Goal: Task Accomplishment & Management: Use online tool/utility

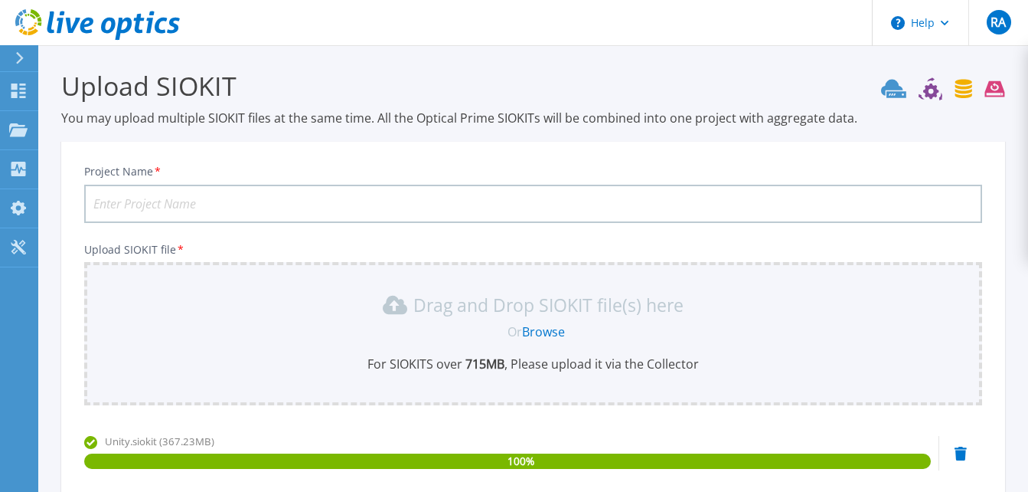
click at [340, 206] on input "Project Name *" at bounding box center [533, 204] width 898 height 38
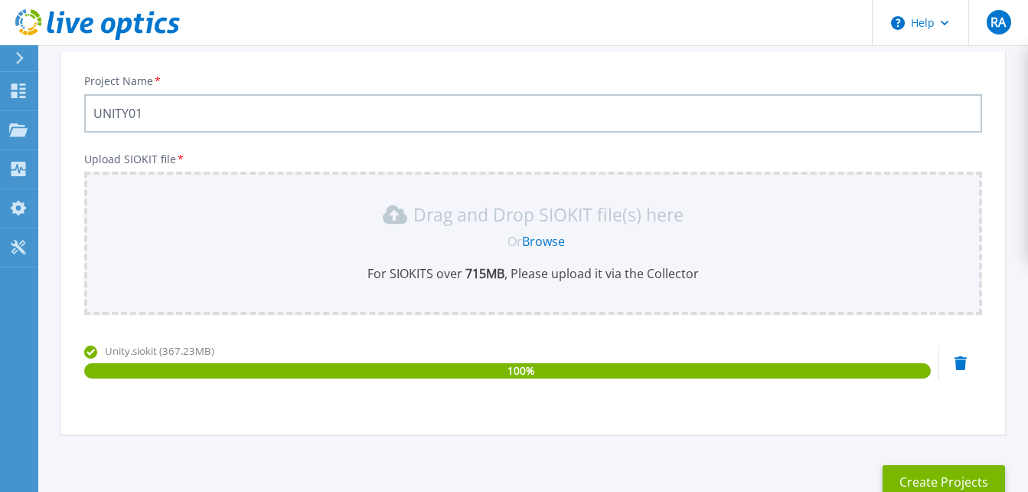
scroll to position [191, 0]
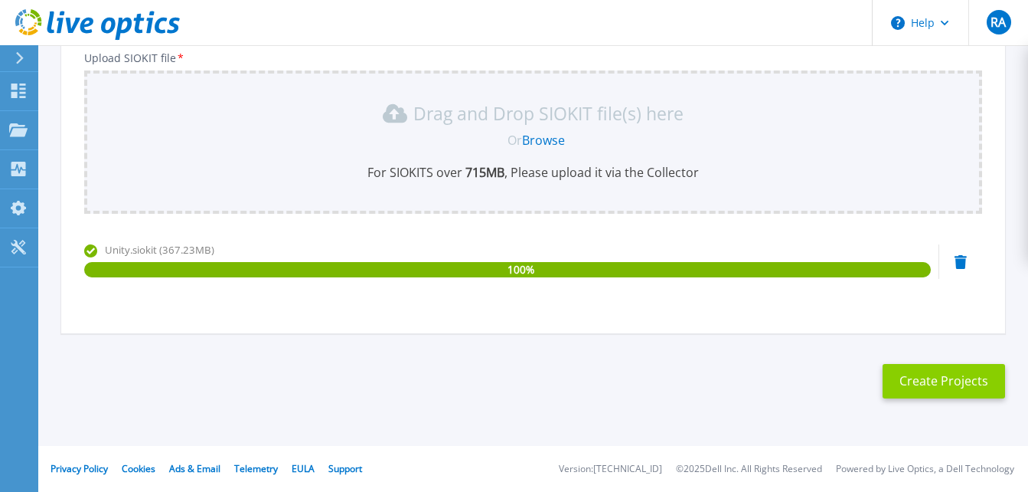
type input "UNITY01"
click at [930, 379] on button "Create Projects" at bounding box center [944, 381] width 123 height 34
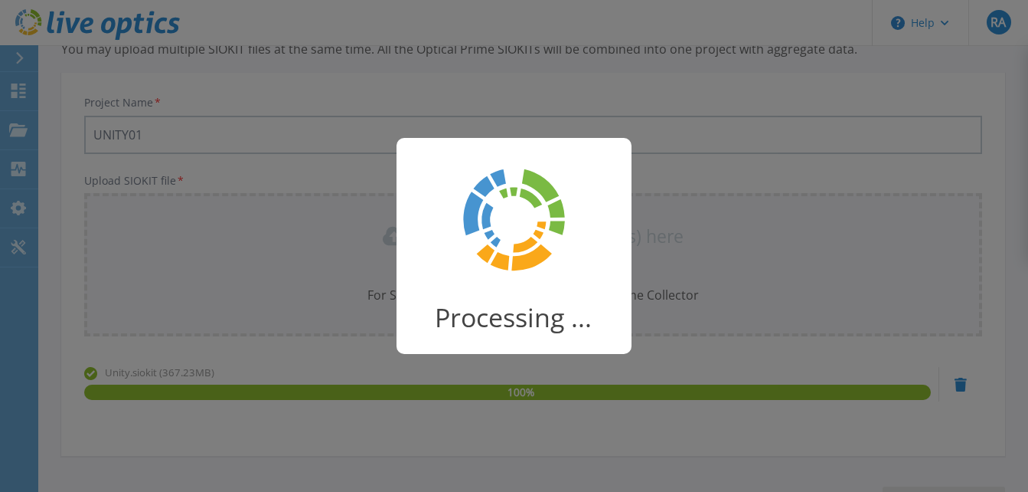
scroll to position [38, 0]
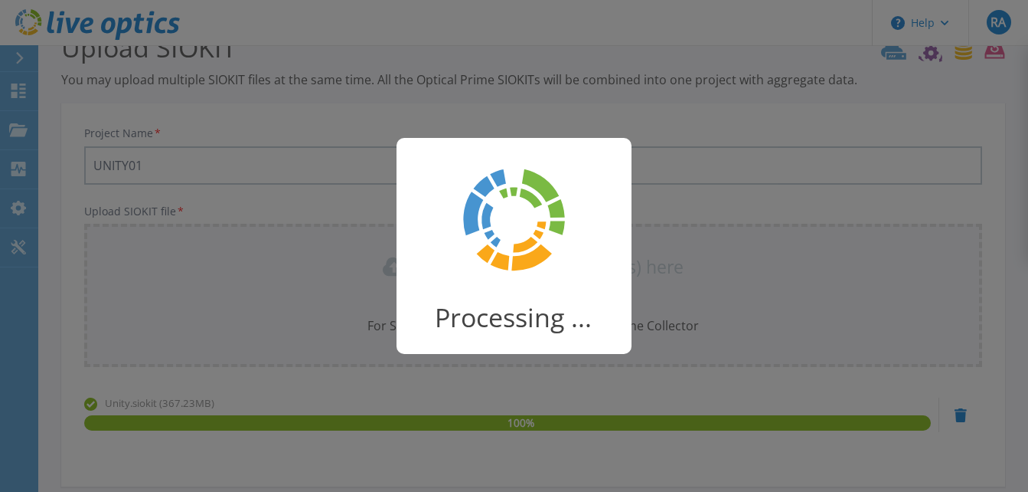
click at [717, 312] on div "Processing ..." at bounding box center [514, 246] width 1028 height 492
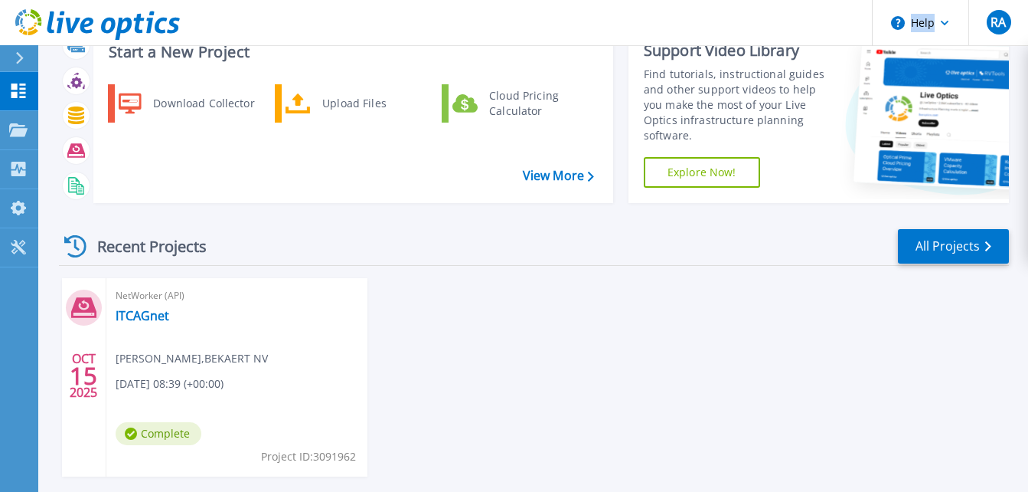
scroll to position [77, 0]
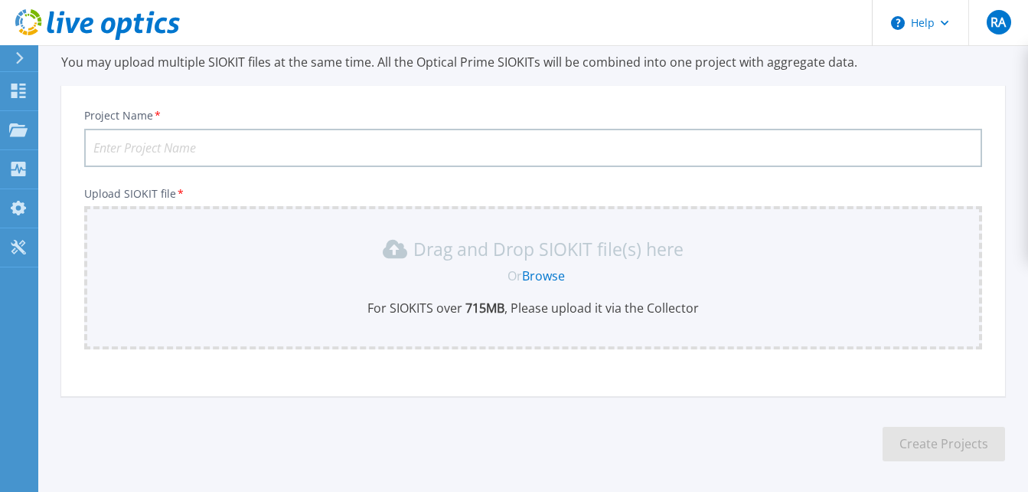
scroll to position [119, 0]
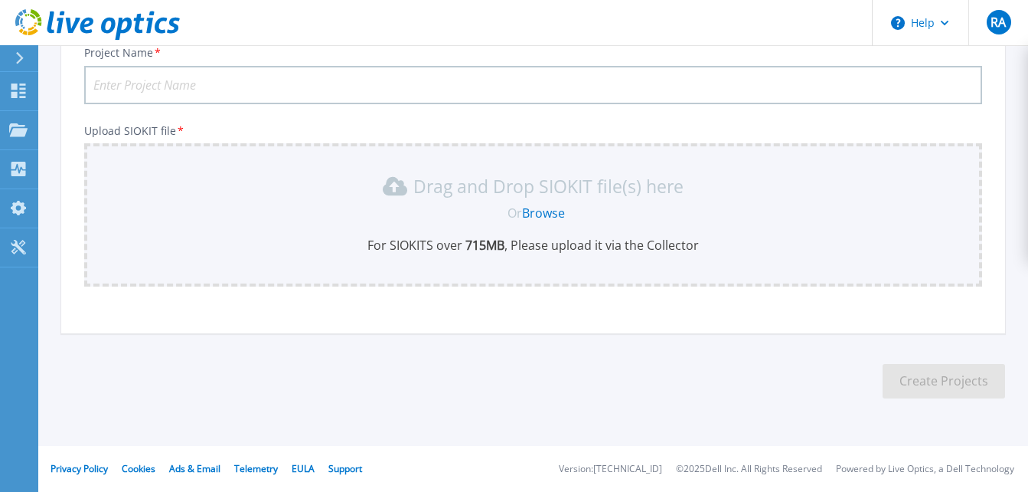
click at [540, 214] on link "Browse" at bounding box center [543, 212] width 43 height 17
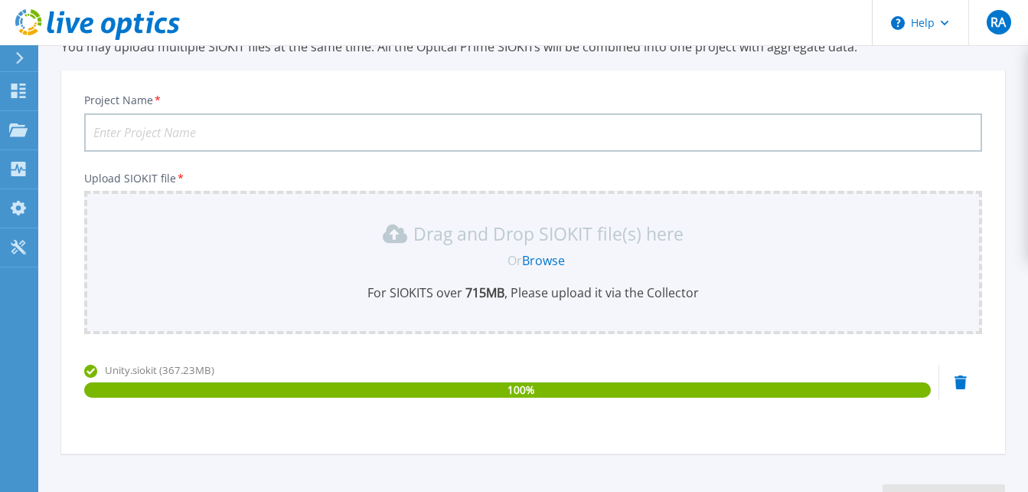
scroll to position [70, 0]
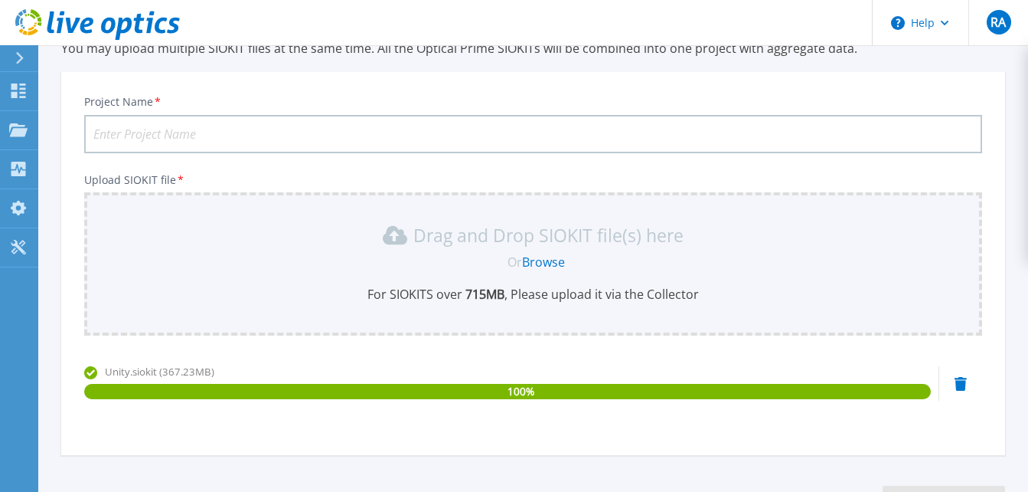
click at [492, 129] on input "Project Name *" at bounding box center [533, 134] width 898 height 38
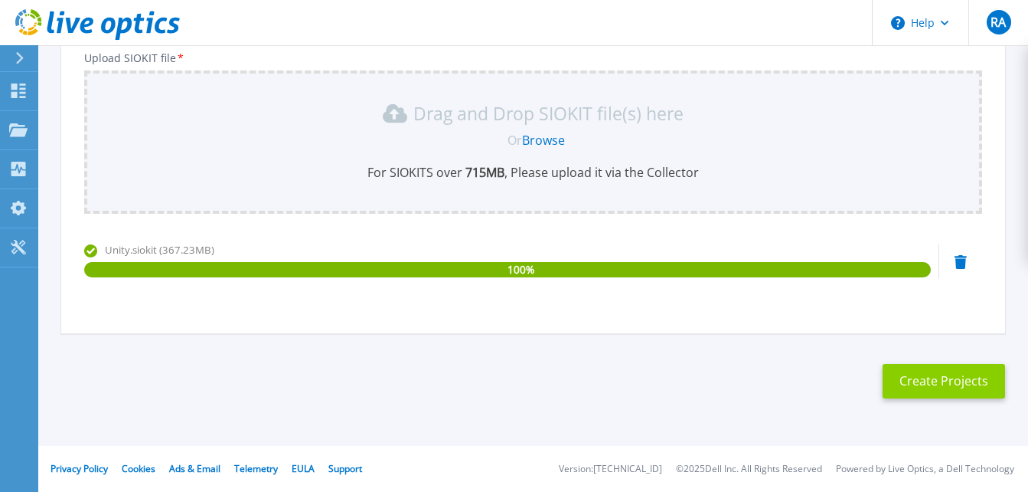
type input "unity01"
click at [943, 382] on button "Create Projects" at bounding box center [944, 381] width 123 height 34
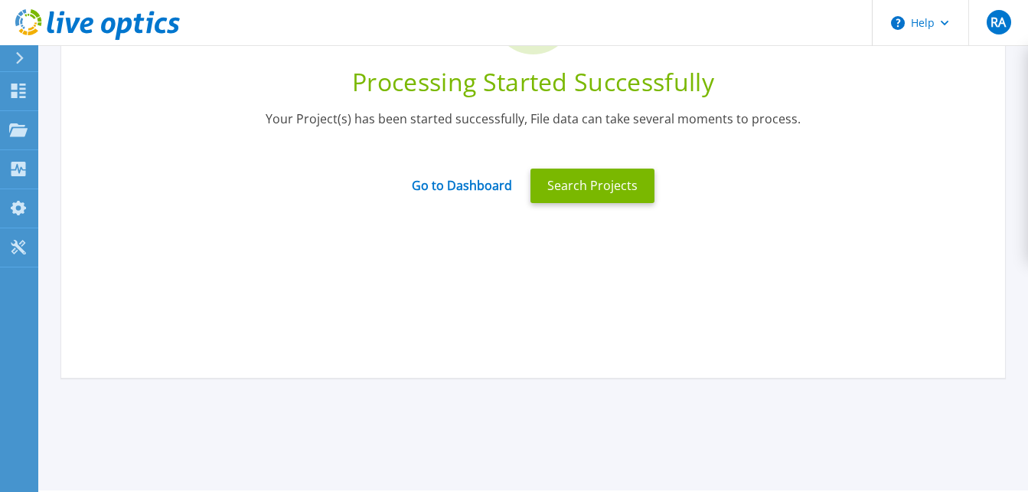
scroll to position [0, 0]
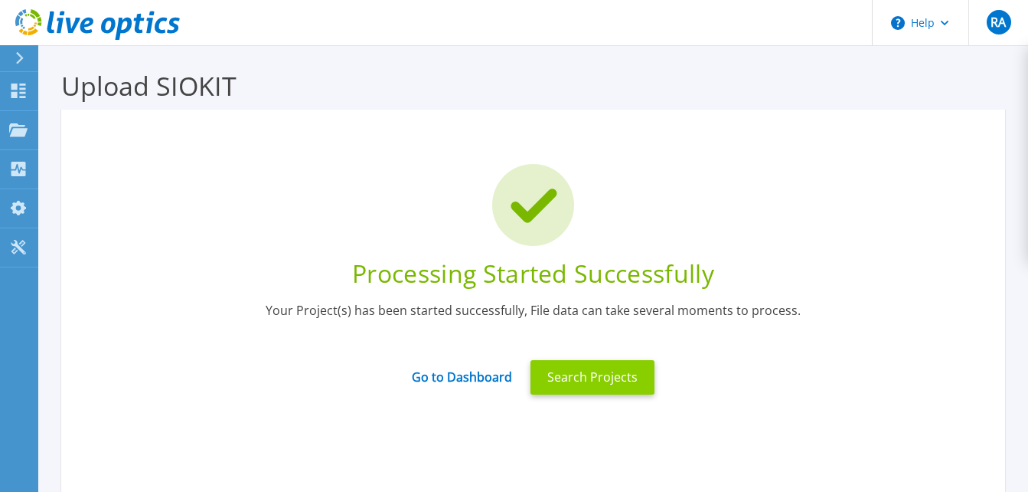
click at [564, 364] on button "Search Projects" at bounding box center [593, 377] width 124 height 34
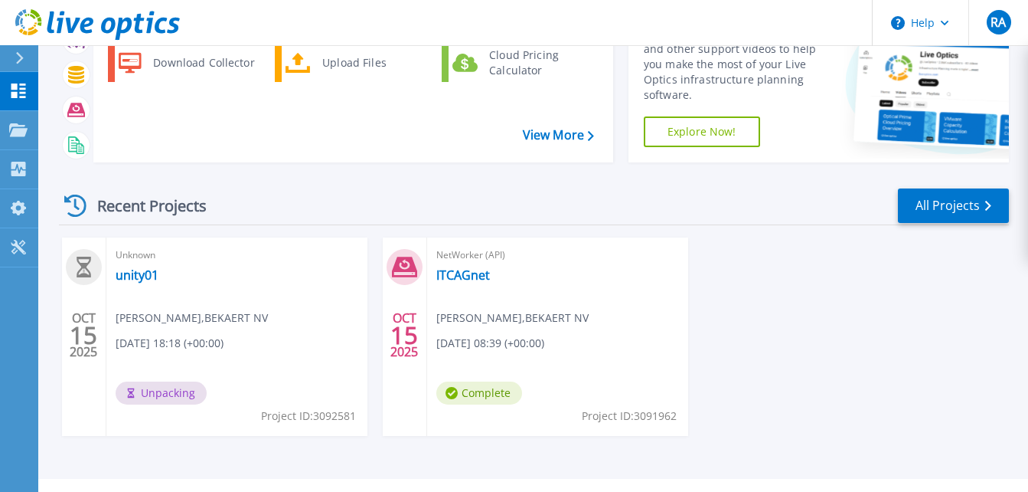
scroll to position [128, 0]
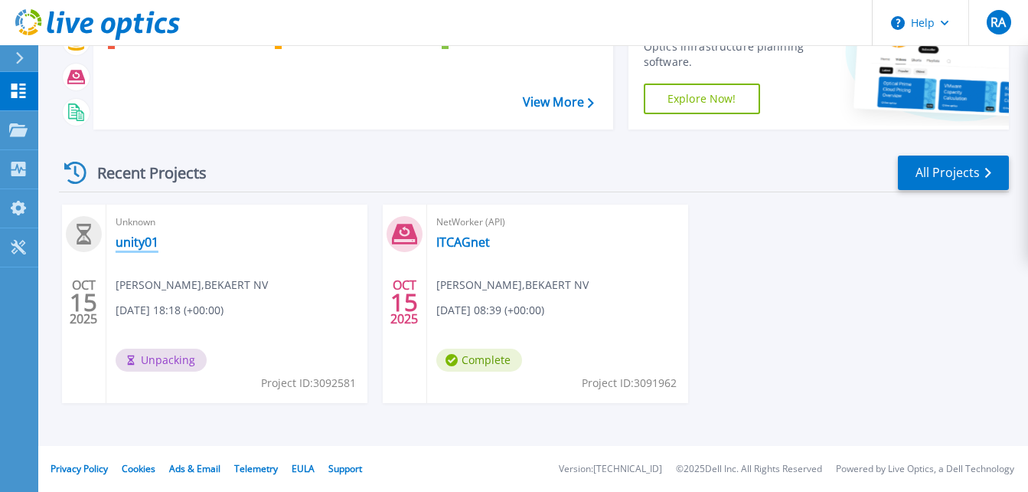
click at [136, 241] on link "unity01" at bounding box center [137, 241] width 43 height 15
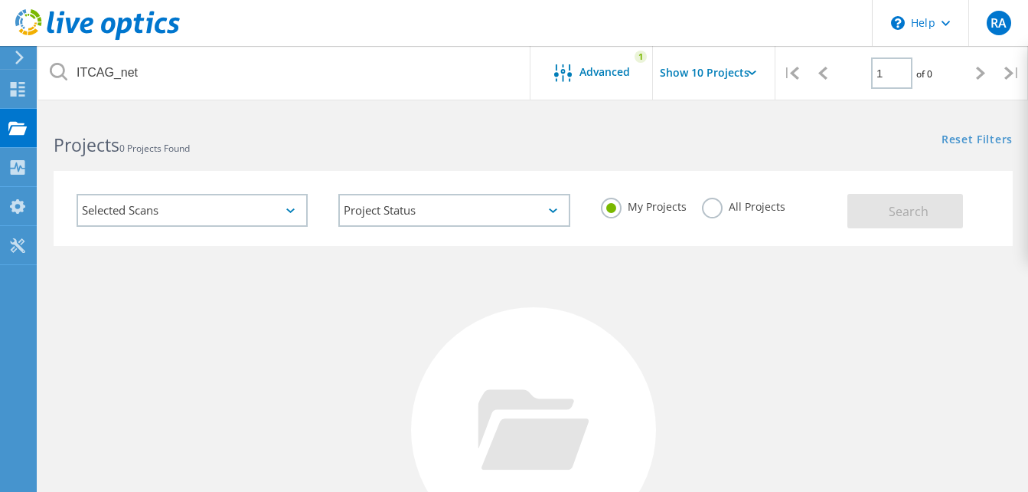
click at [720, 208] on label "All Projects" at bounding box center [743, 205] width 83 height 15
click at [0, 0] on input "All Projects" at bounding box center [0, 0] width 0 height 0
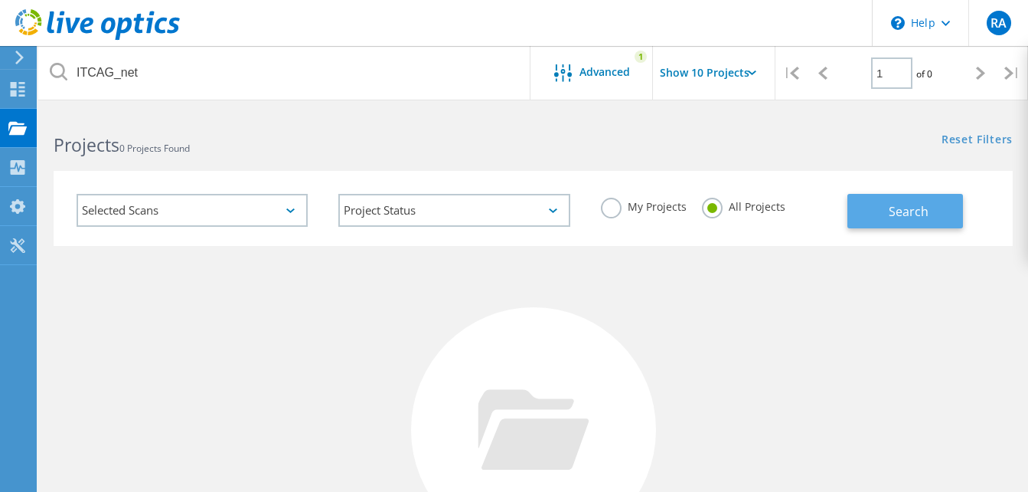
click at [895, 203] on span "Search" at bounding box center [909, 211] width 40 height 17
click at [338, 115] on div "Projects 0 Projects Found" at bounding box center [285, 131] width 495 height 41
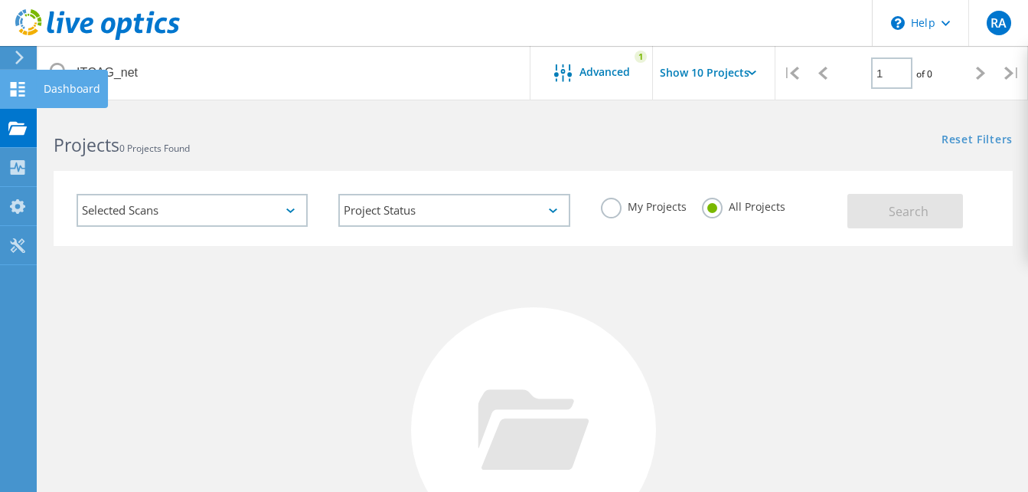
click at [64, 88] on div "Dashboard" at bounding box center [72, 88] width 57 height 11
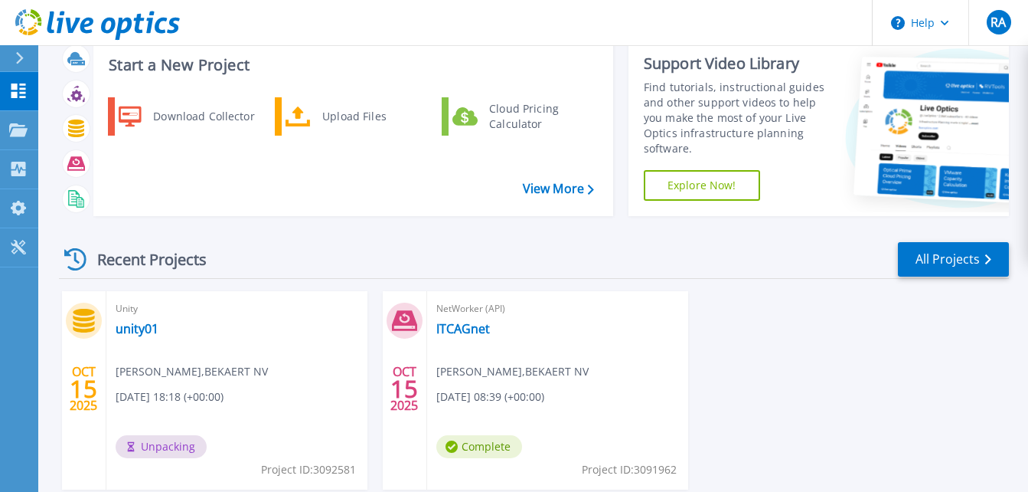
scroll to position [44, 0]
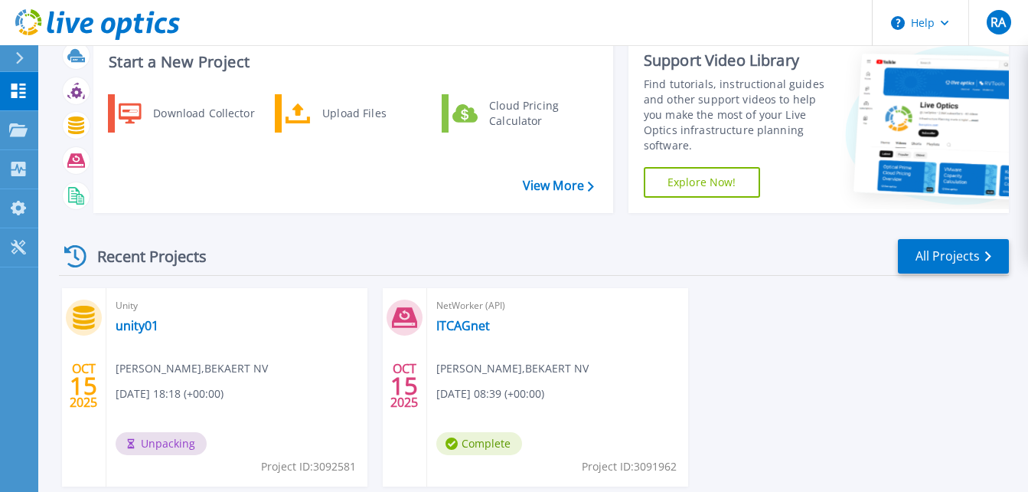
click at [730, 332] on div "OCT 15 2025 Unity unity01 Rohit Agrawal , BEKAERT NV 10/15/2025, 18:18 (+00:00)…" at bounding box center [528, 402] width 963 height 229
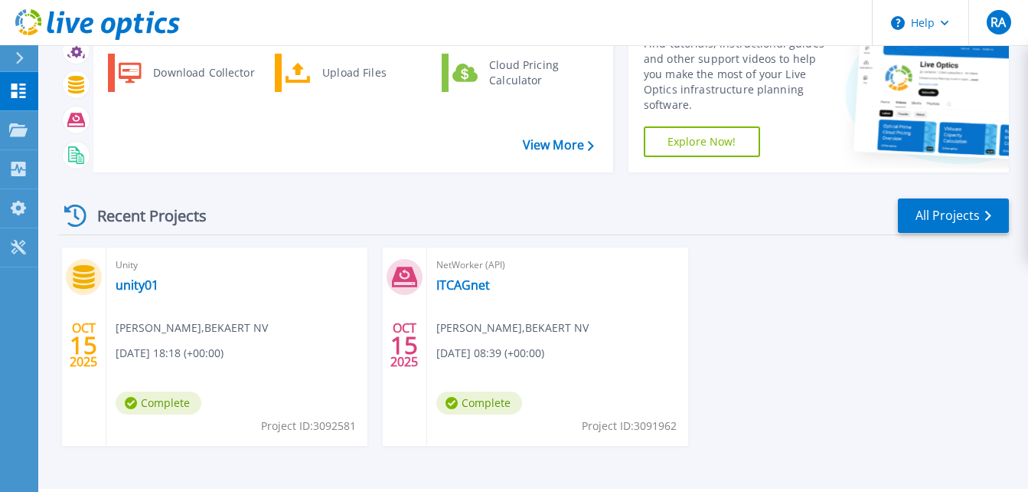
scroll to position [99, 0]
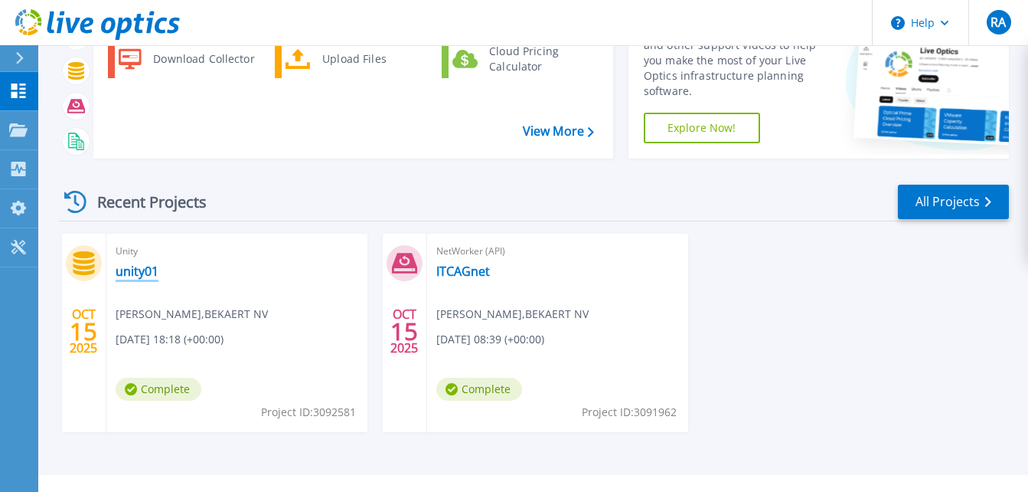
click at [132, 279] on link "unity01" at bounding box center [137, 270] width 43 height 15
